Goal: Check status: Check status

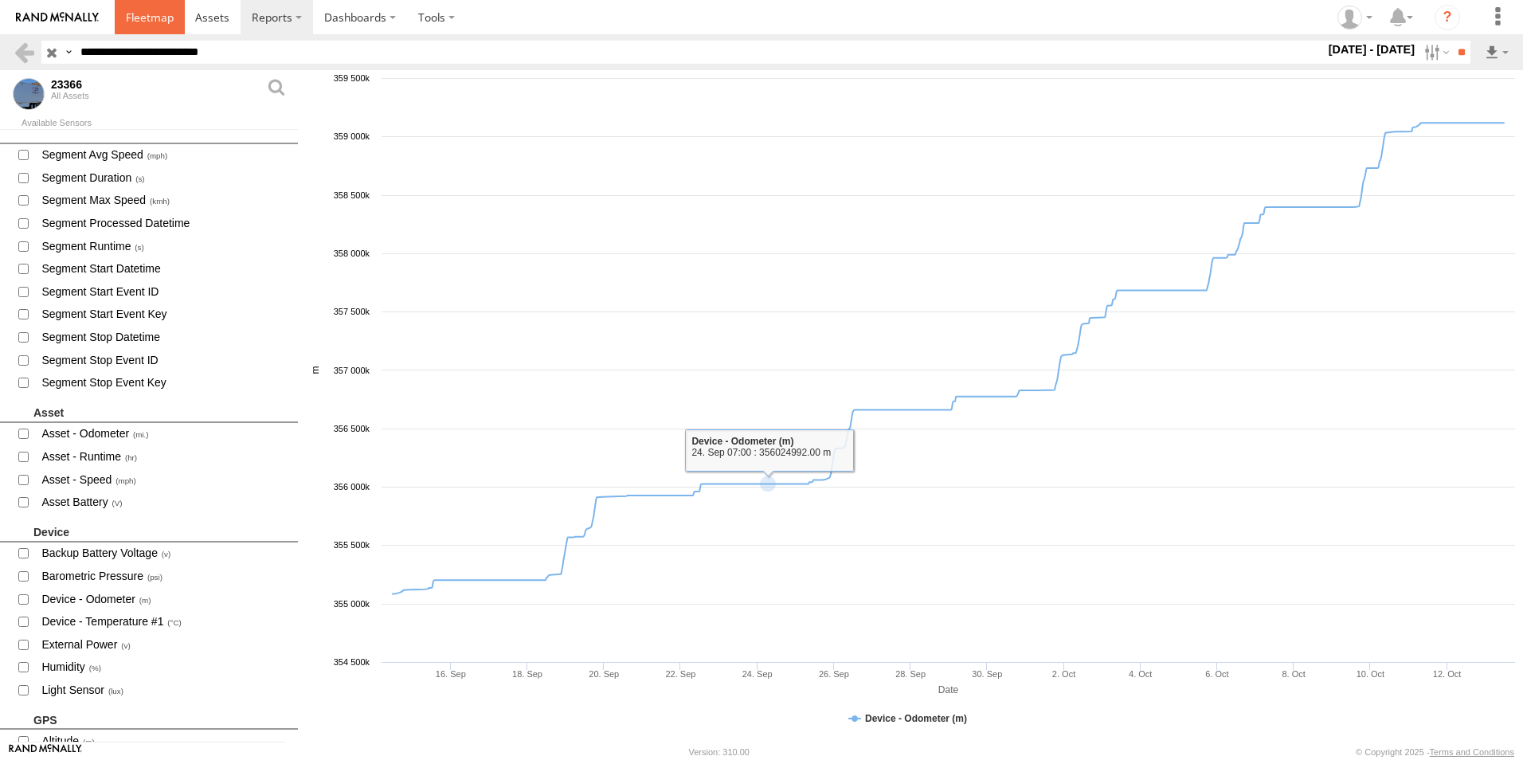
click at [174, 23] on link at bounding box center [150, 17] width 70 height 34
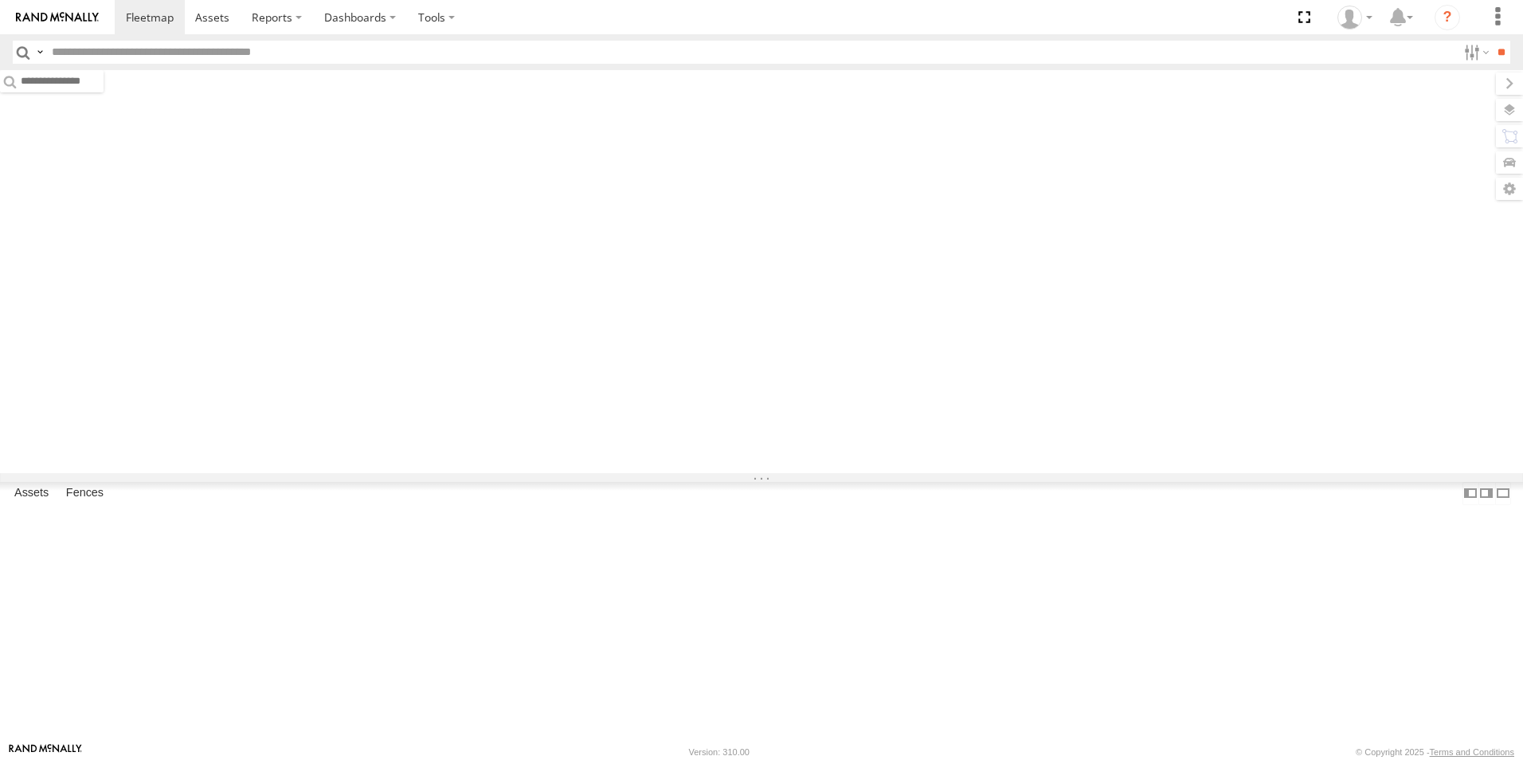
type input "*****"
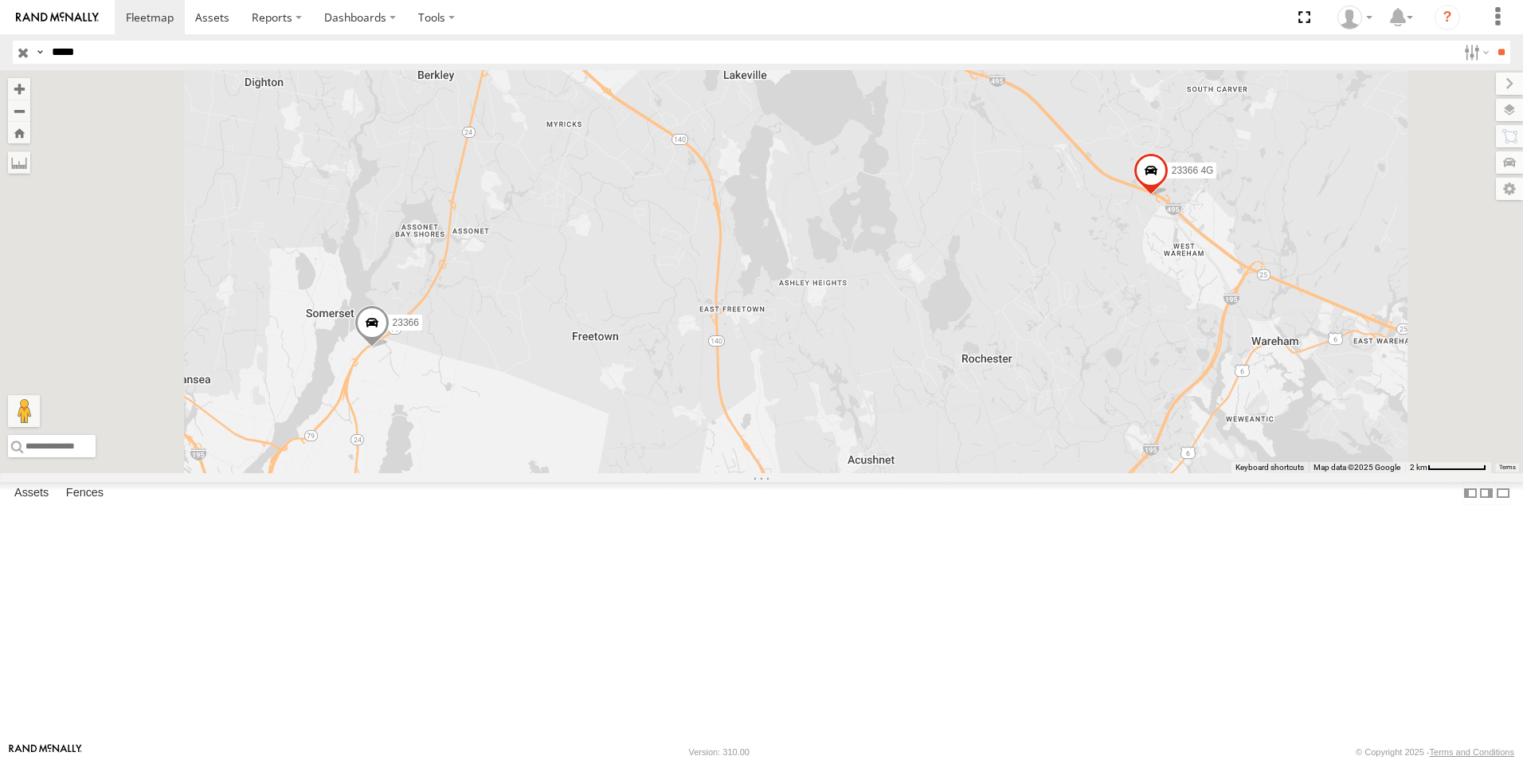
click at [0, 0] on div "23366" at bounding box center [0, 0] width 0 height 0
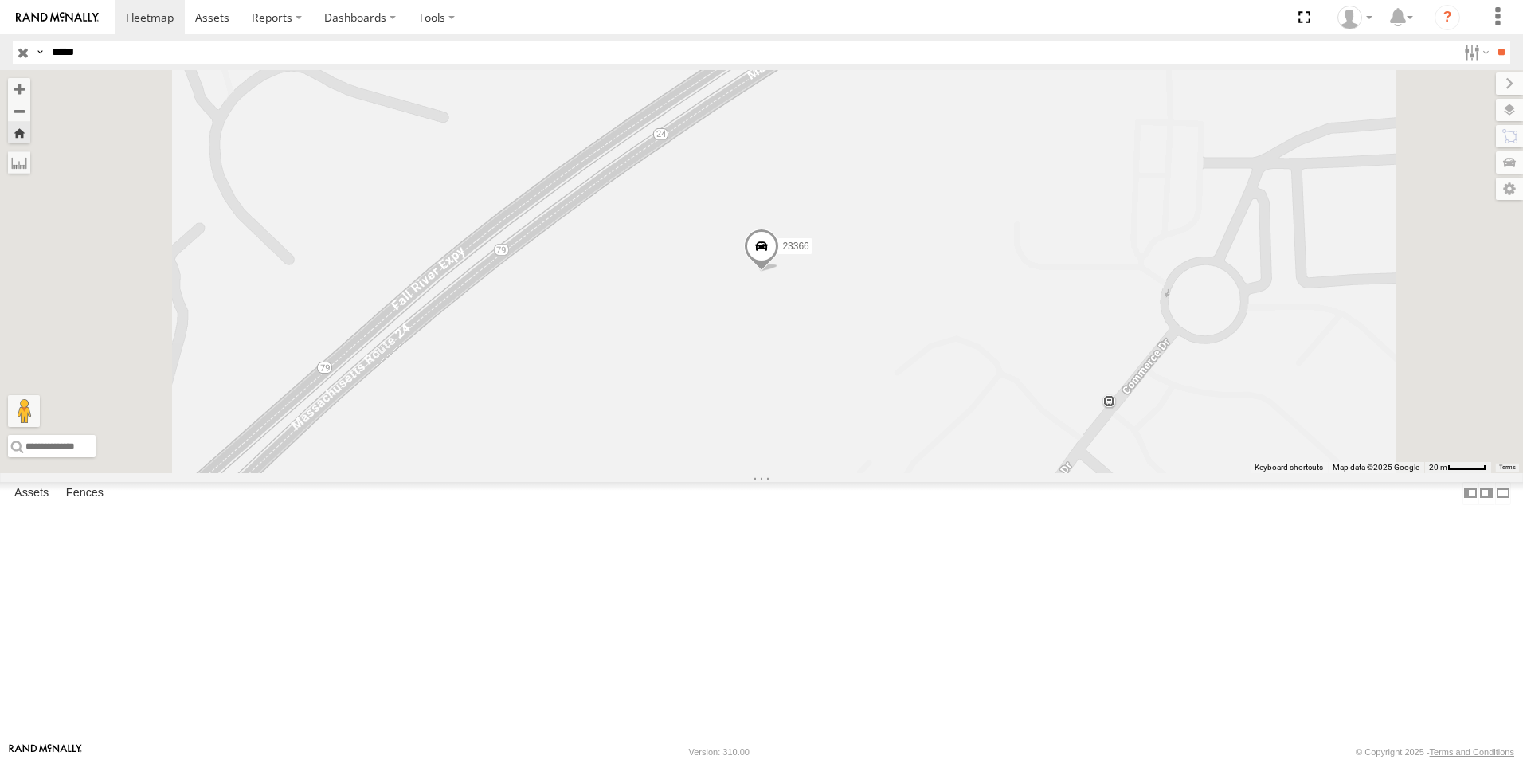
click at [779, 272] on span at bounding box center [761, 250] width 35 height 43
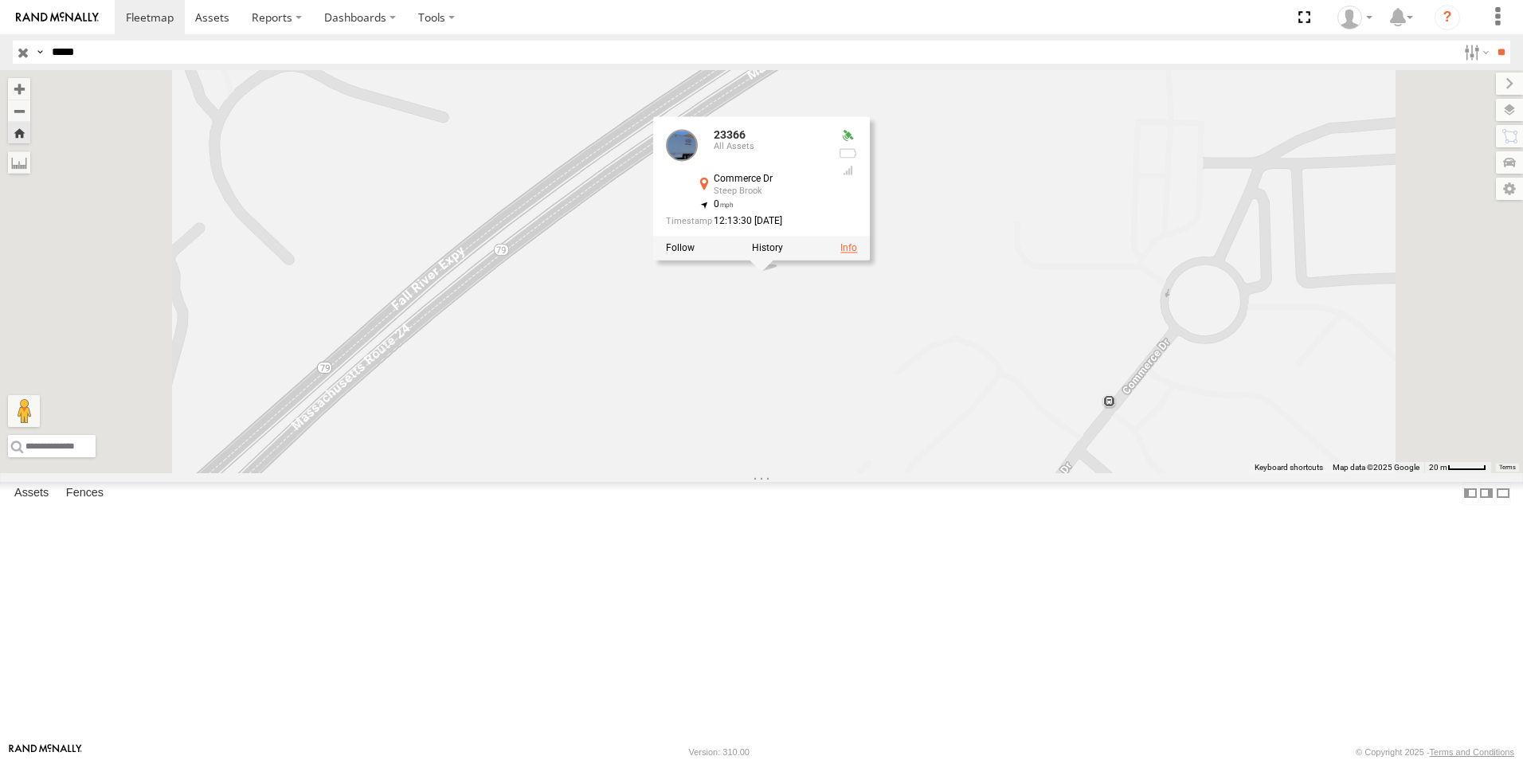
click at [857, 254] on link at bounding box center [848, 248] width 17 height 11
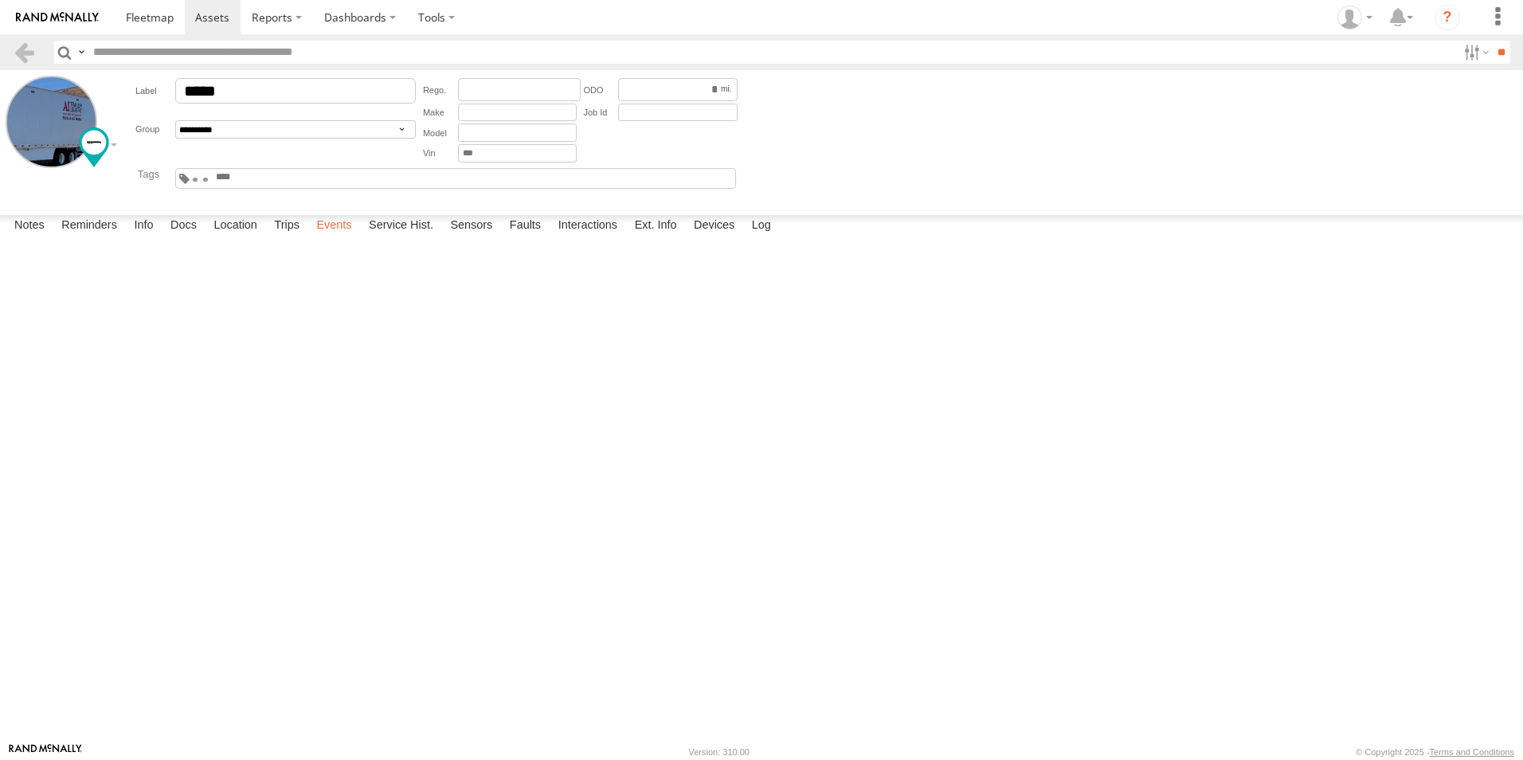
click at [340, 237] on label "Events" at bounding box center [333, 226] width 51 height 22
click at [0, 0] on link at bounding box center [0, 0] width 0 height 0
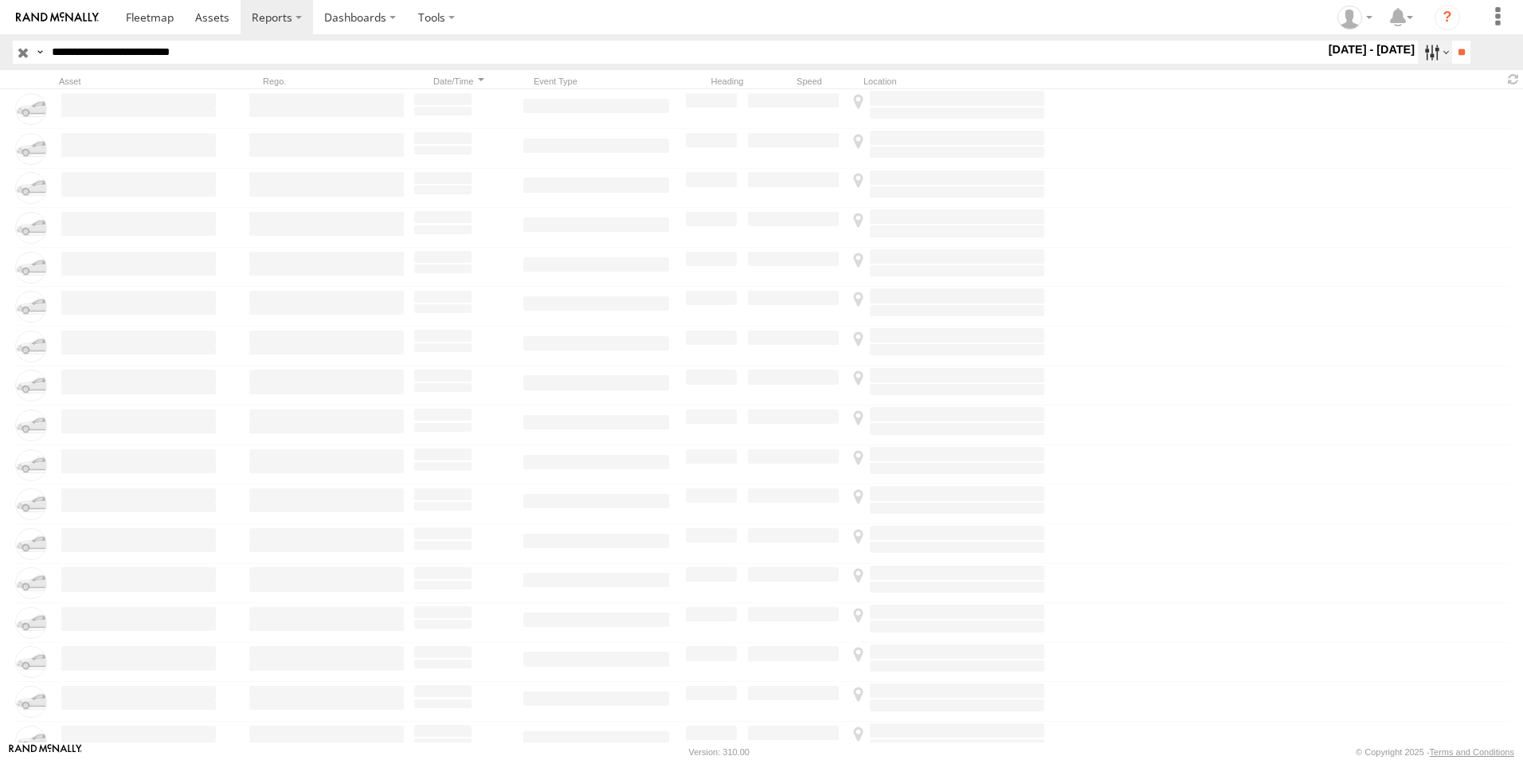
click at [1426, 58] on label at bounding box center [1435, 52] width 34 height 23
click at [0, 0] on span "Last 14 Days" at bounding box center [0, 0] width 0 height 0
click at [1458, 56] on input "**" at bounding box center [1461, 52] width 18 height 23
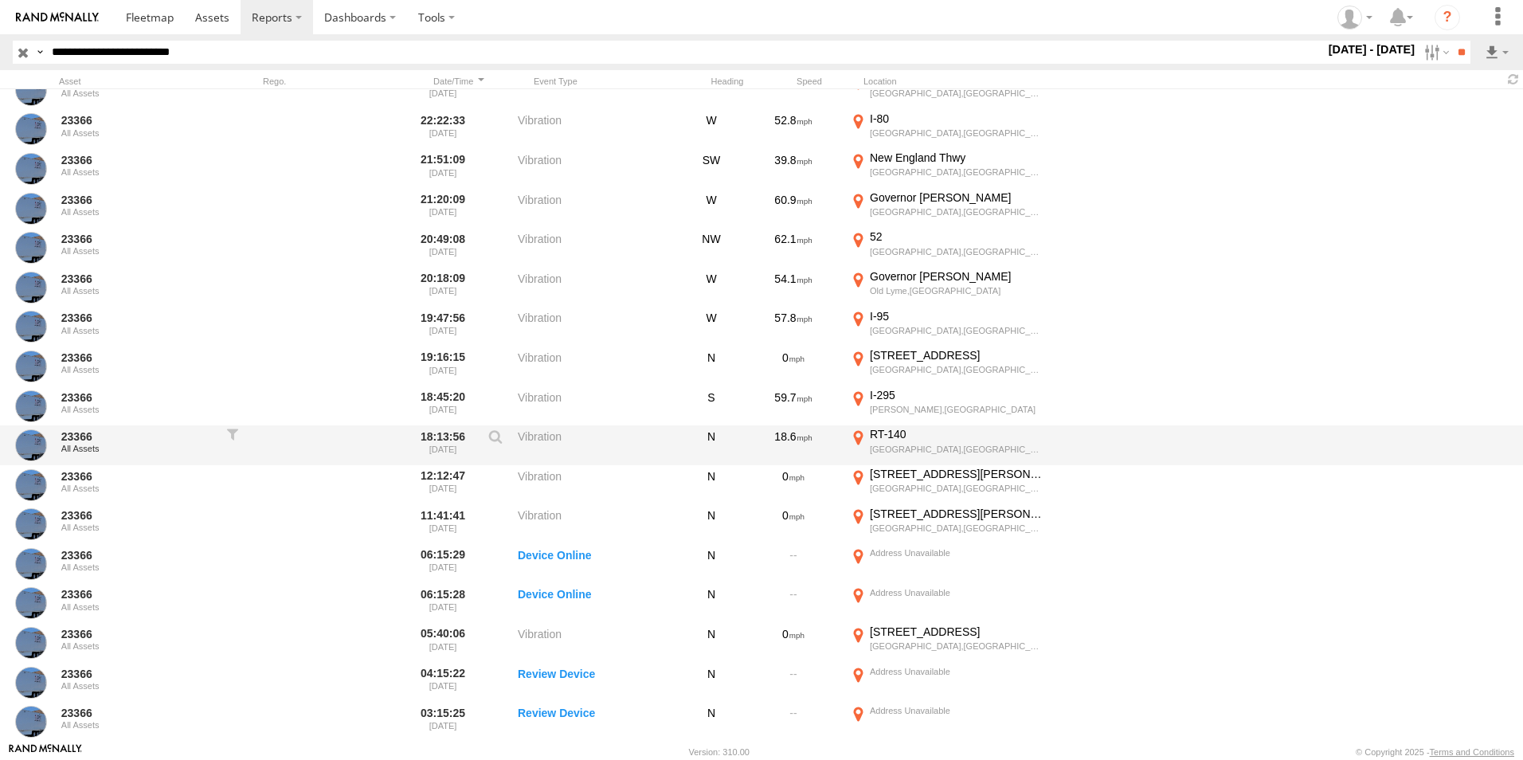
scroll to position [6202, 0]
